Goal: Information Seeking & Learning: Learn about a topic

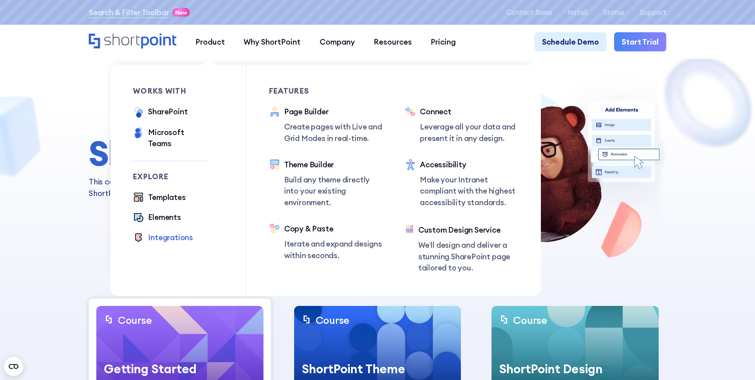
click at [168, 232] on div "Integrations" at bounding box center [170, 237] width 45 height 11
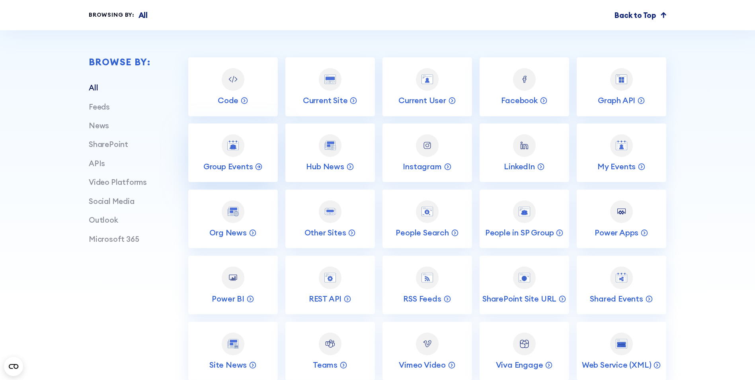
scroll to position [438, 0]
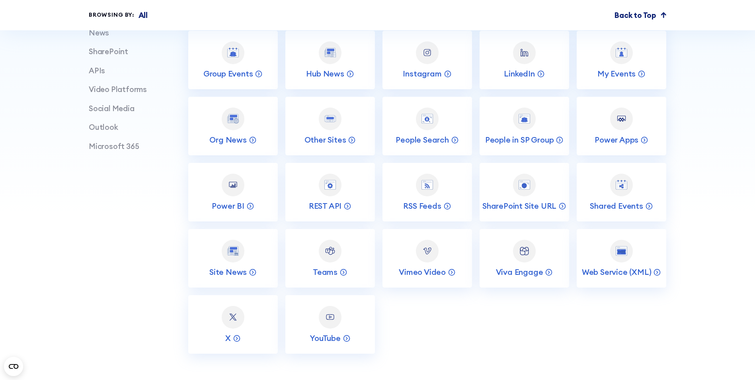
click at [103, 74] on div "APIs" at bounding box center [120, 70] width 62 height 11
click at [94, 74] on link "APIs" at bounding box center [97, 71] width 16 height 10
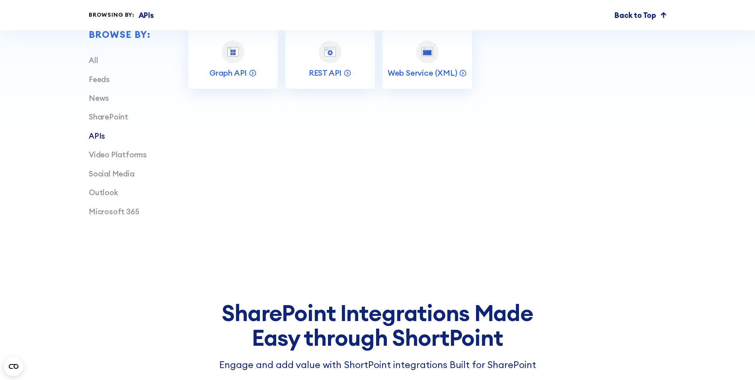
scroll to position [318, 0]
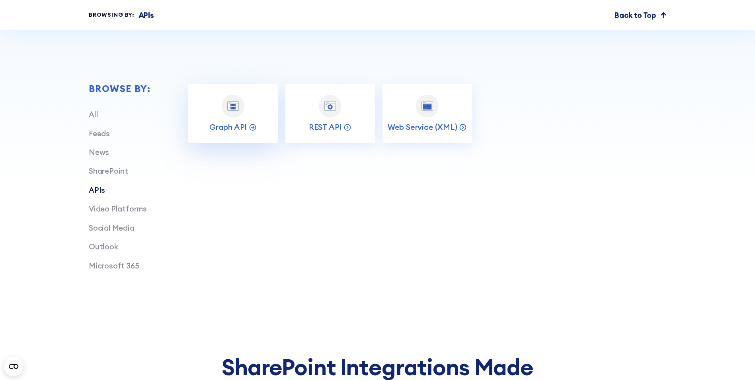
click at [254, 136] on link "Graph API" at bounding box center [233, 113] width 90 height 59
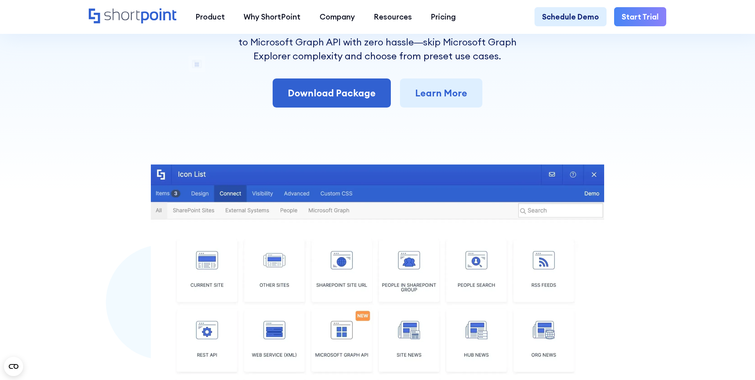
scroll to position [80, 0]
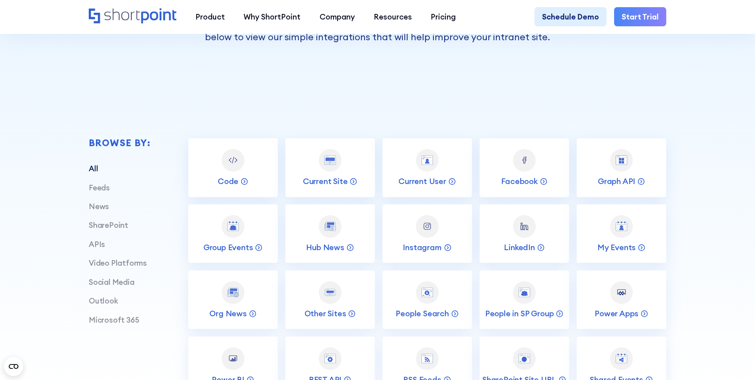
scroll to position [279, 0]
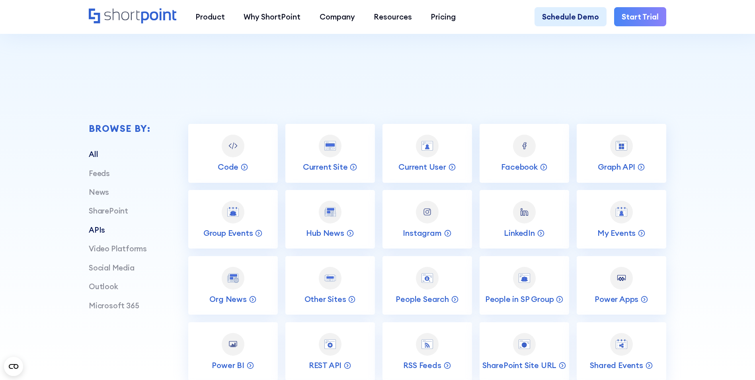
click at [90, 229] on link "APIs" at bounding box center [97, 230] width 16 height 10
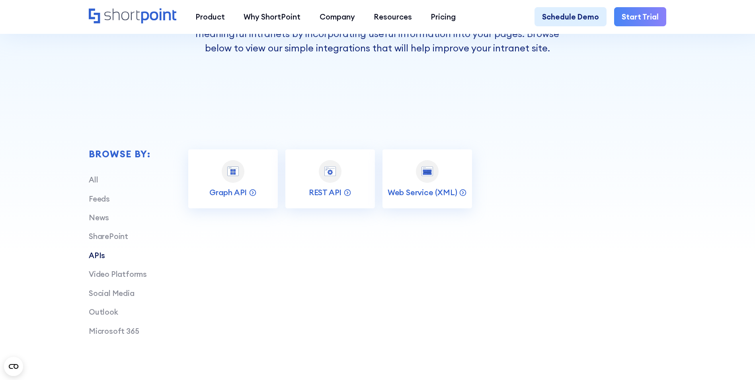
scroll to position [239, 0]
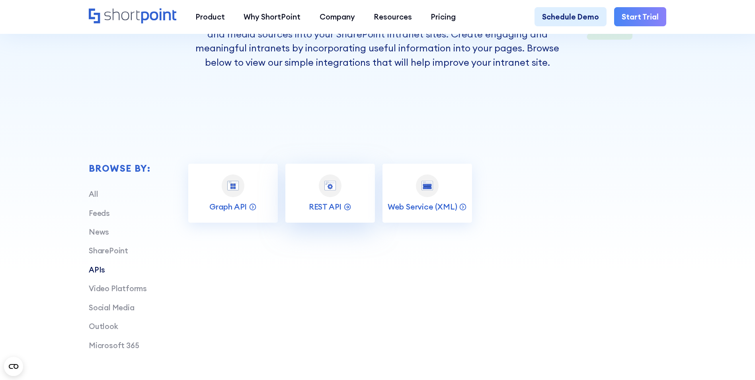
click at [349, 204] on link "REST API" at bounding box center [330, 193] width 90 height 59
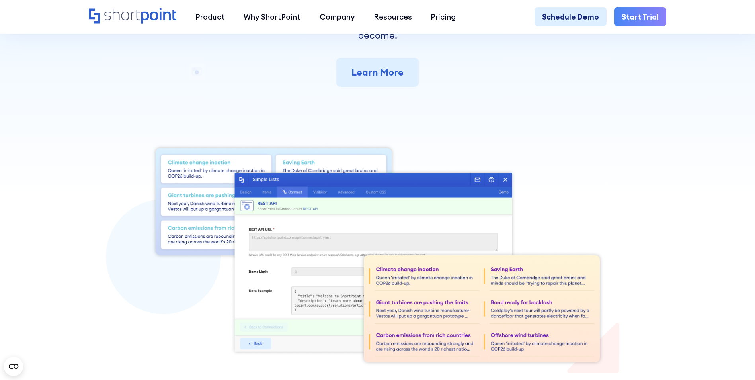
scroll to position [199, 0]
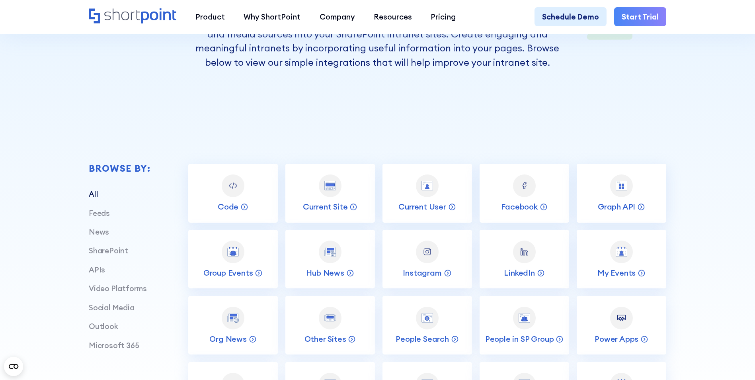
scroll to position [358, 0]
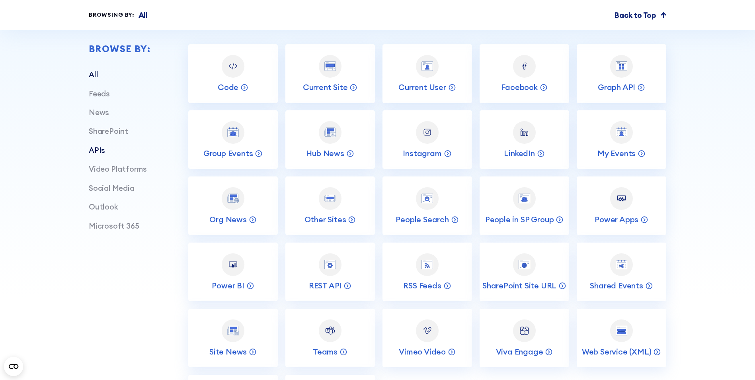
click at [99, 153] on link "APIs" at bounding box center [97, 150] width 16 height 10
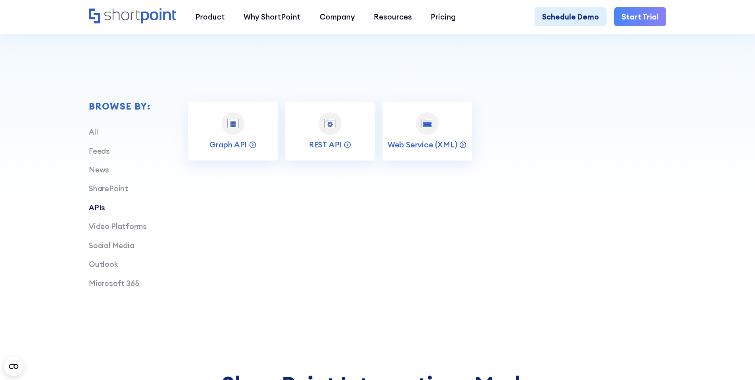
scroll to position [199, 0]
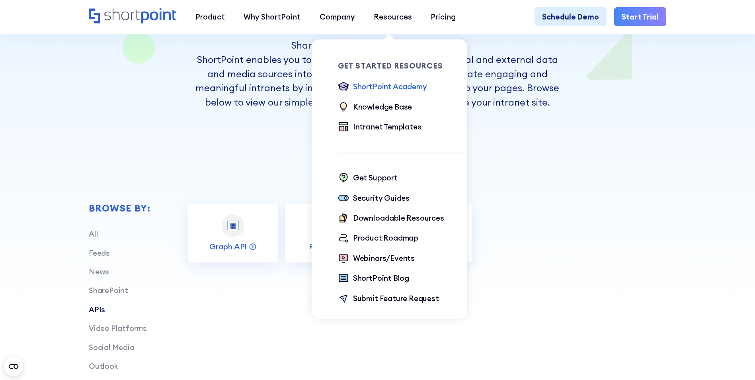
click at [378, 85] on div "ShortPoint Academy" at bounding box center [390, 86] width 74 height 11
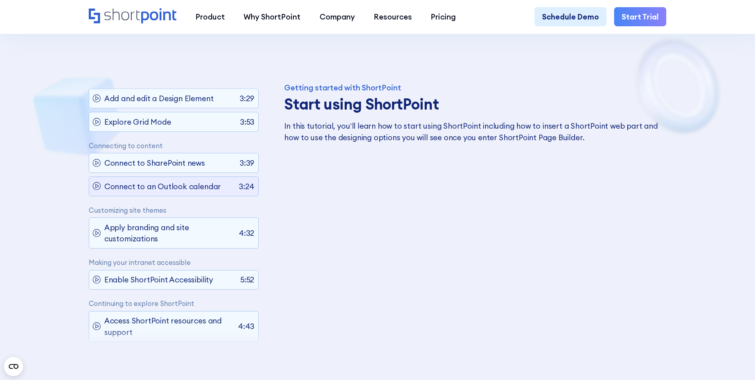
scroll to position [118, 0]
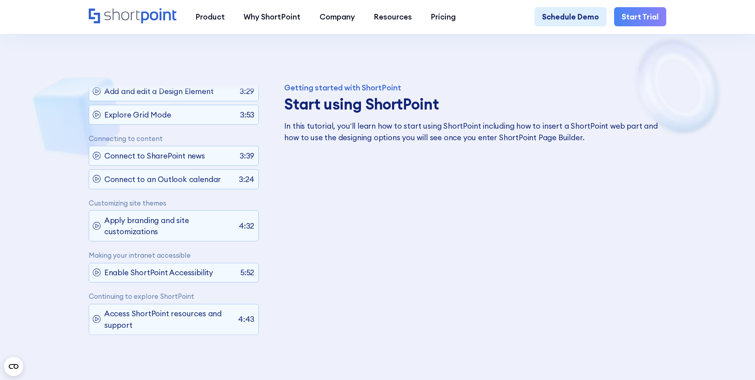
click at [155, 185] on div "Getting started with ShortPoint Start using ShortPoint 1:51 Building the page U…" at bounding box center [174, 217] width 170 height 266
click at [154, 181] on div "Connect to an Outlook calendar 3:24" at bounding box center [174, 179] width 170 height 20
